Goal: Information Seeking & Learning: Learn about a topic

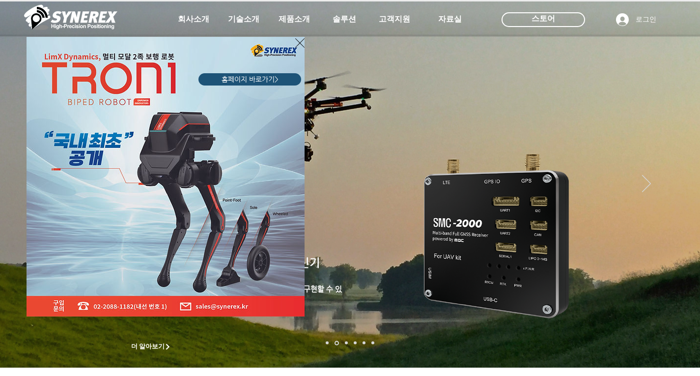
click at [299, 39] on icon "사이트로 돌아가기" at bounding box center [299, 43] width 9 height 12
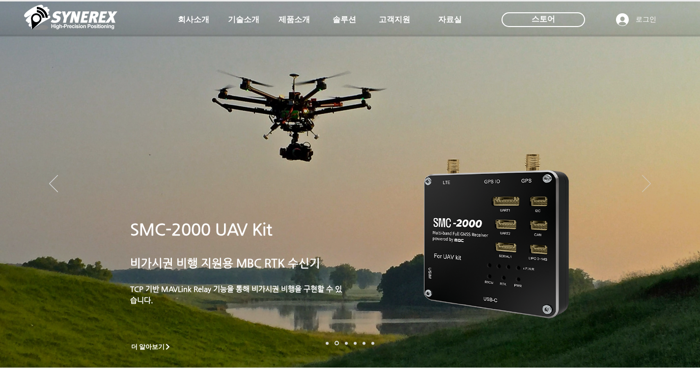
click at [646, 180] on icon "다음" at bounding box center [646, 183] width 9 height 17
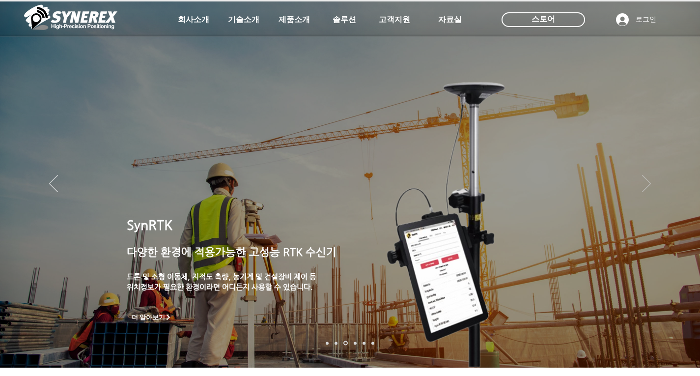
click at [645, 182] on icon "다음" at bounding box center [646, 183] width 9 height 17
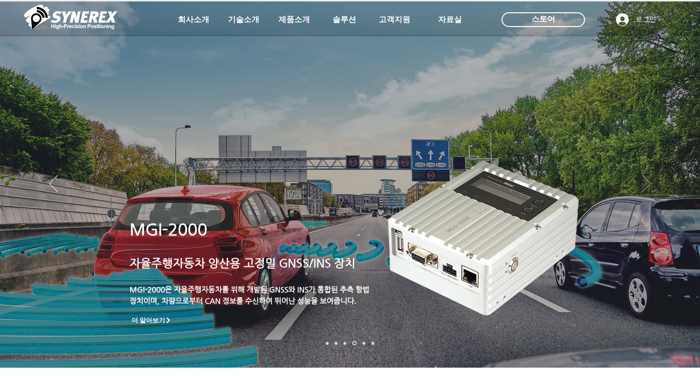
click at [645, 182] on icon "다음" at bounding box center [646, 183] width 9 height 17
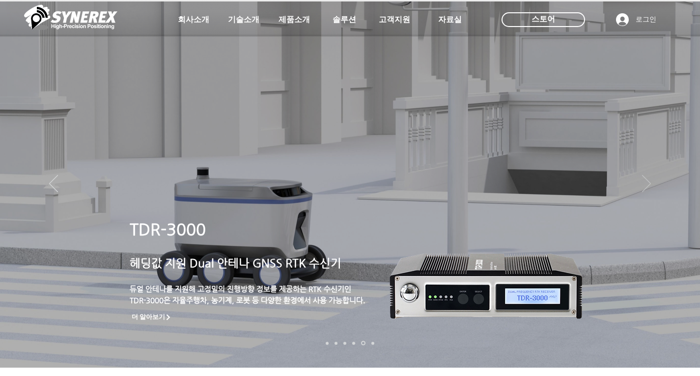
click at [645, 182] on icon "다음" at bounding box center [646, 183] width 9 height 17
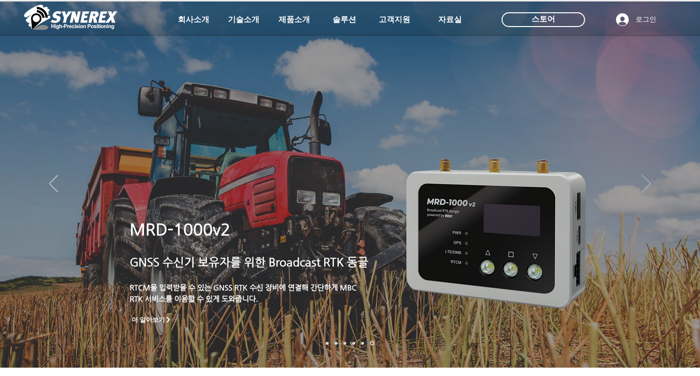
click at [645, 182] on icon "다음" at bounding box center [646, 183] width 9 height 17
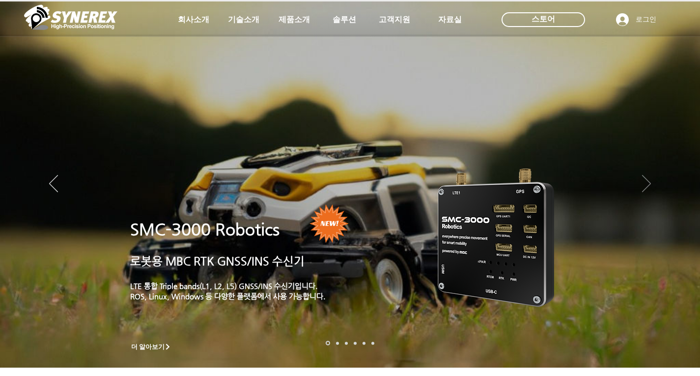
click at [645, 180] on icon "다음" at bounding box center [646, 183] width 9 height 17
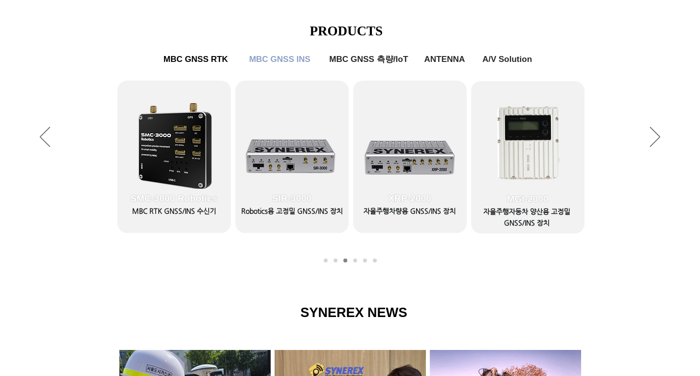
scroll to position [465, 0]
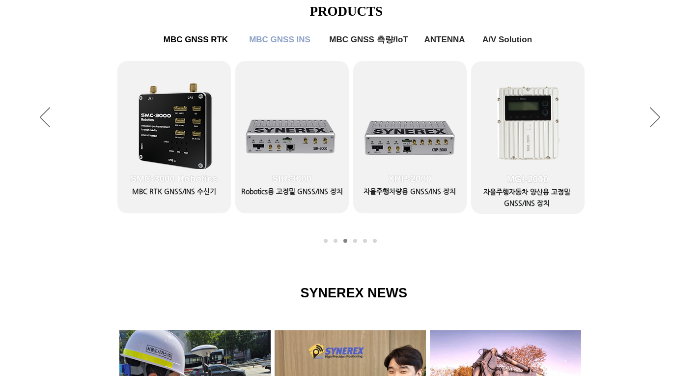
click at [57, 117] on div "슬라이드쇼" at bounding box center [350, 118] width 700 height 270
click at [40, 110] on icon "이전" at bounding box center [45, 117] width 10 height 20
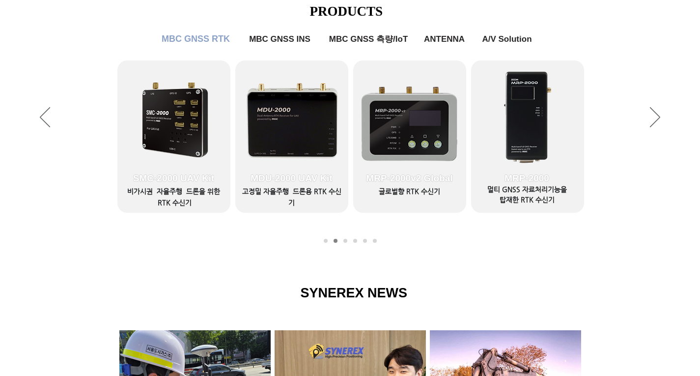
click at [194, 38] on span "MBC GNSS RTK" at bounding box center [196, 39] width 68 height 10
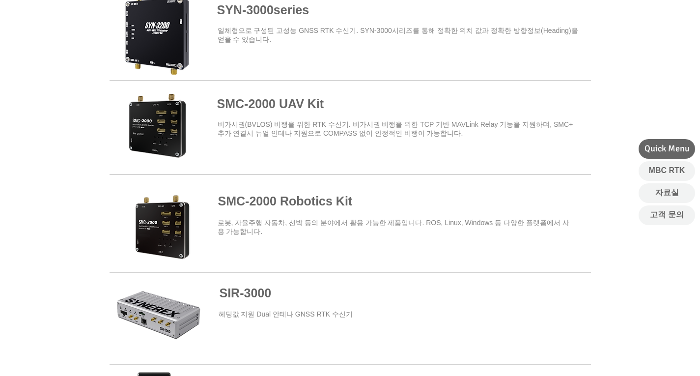
scroll to position [411, 0]
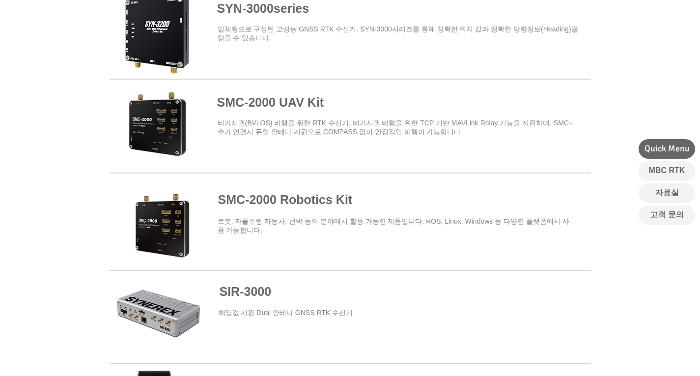
click at [246, 199] on span at bounding box center [350, 218] width 481 height 86
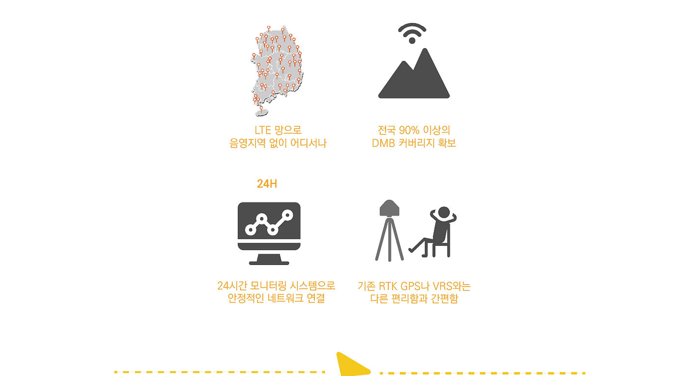
scroll to position [1140, 0]
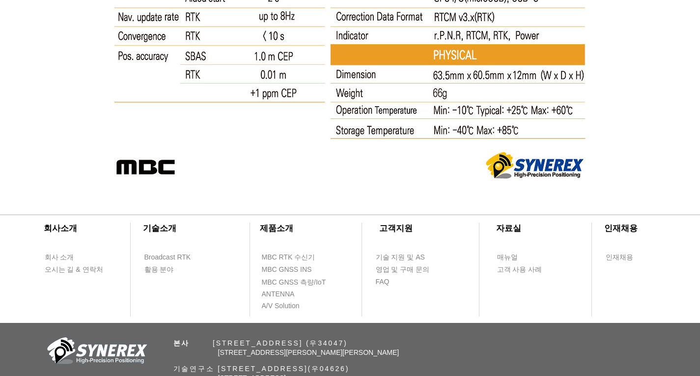
scroll to position [5356, 0]
